Goal: Information Seeking & Learning: Check status

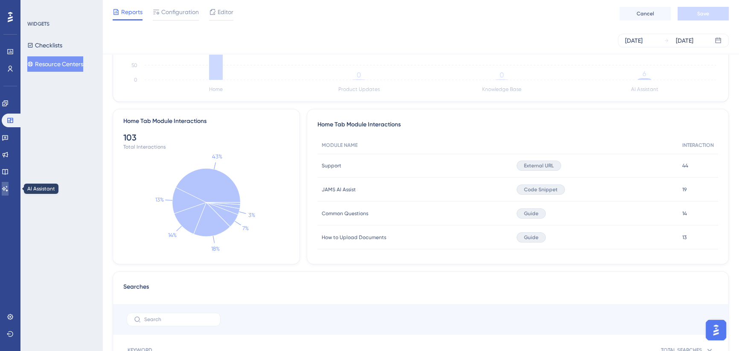
click at [8, 187] on icon at bounding box center [5, 188] width 7 height 7
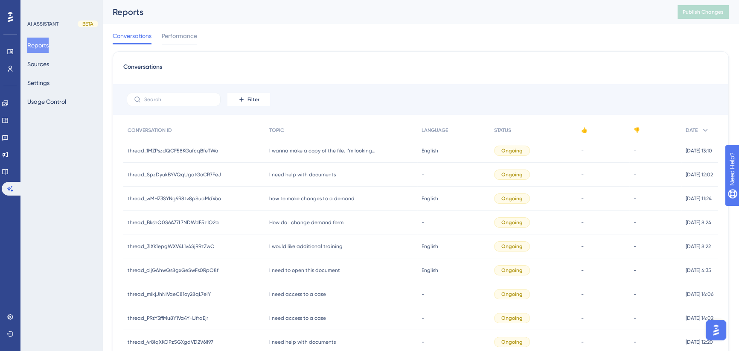
click at [44, 45] on button "Reports" at bounding box center [37, 45] width 21 height 15
click at [182, 38] on span "Performance" at bounding box center [179, 36] width 35 height 10
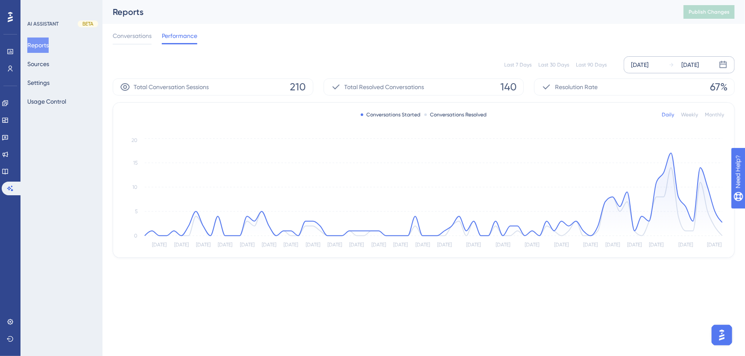
click at [648, 66] on div "[DATE]" at bounding box center [640, 65] width 18 height 10
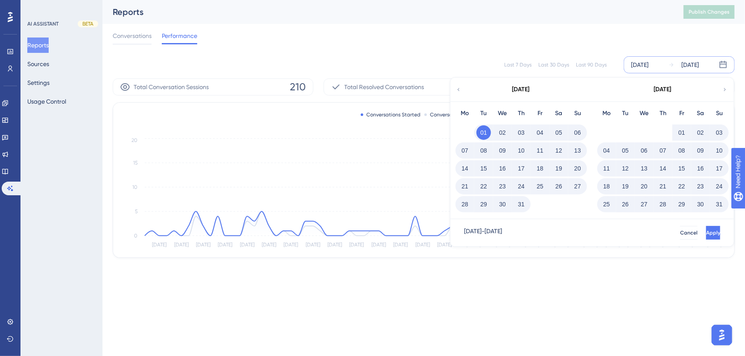
click at [721, 64] on icon at bounding box center [723, 64] width 7 height 7
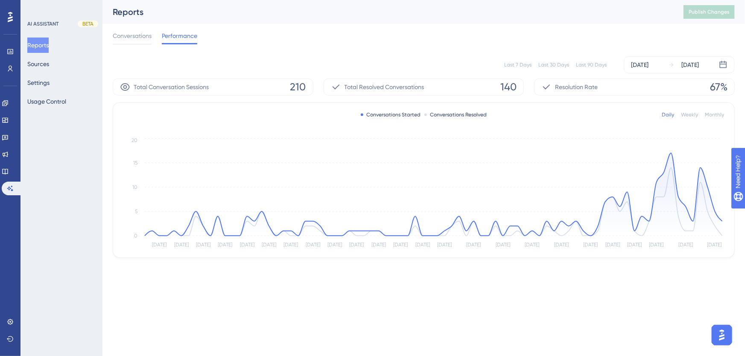
click at [517, 34] on div "Conversations Performance" at bounding box center [424, 37] width 622 height 27
